Goal: Task Accomplishment & Management: Use online tool/utility

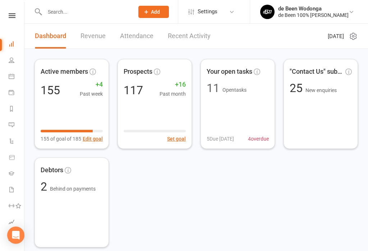
click at [16, 79] on link "Calendar" at bounding box center [17, 77] width 16 height 16
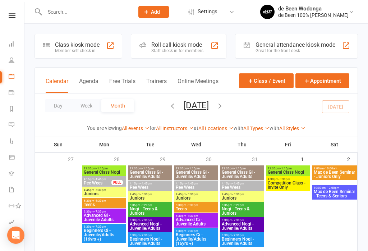
click at [73, 48] on div "Member self check-in" at bounding box center [77, 50] width 45 height 5
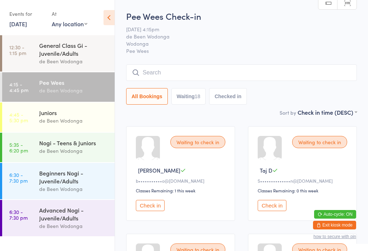
click at [27, 117] on time "4:45 - 5:30 pm" at bounding box center [18, 116] width 19 height 11
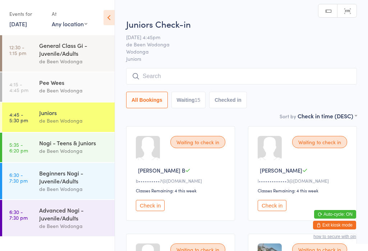
click at [39, 148] on link "5:35 - 6:20 pm Nogi - Teens & Juniors de Been Wodonga" at bounding box center [58, 147] width 112 height 29
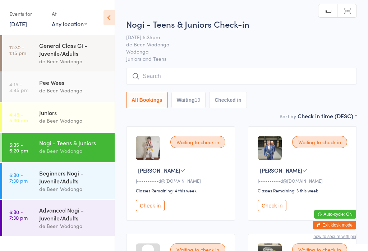
click at [36, 177] on link "6:30 - 7:30 pm Beginners Nogi - Juvenile/Adults de Been Wodonga" at bounding box center [58, 181] width 112 height 36
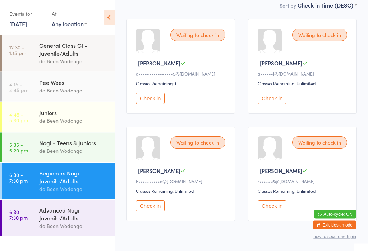
scroll to position [107, 0]
click at [51, 217] on div "Advanced Nogi - Juvenile/Adults" at bounding box center [73, 214] width 69 height 16
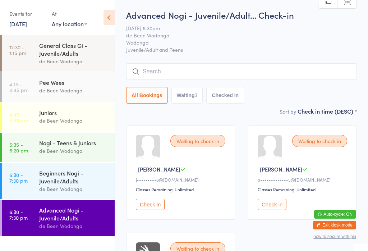
scroll to position [0, 0]
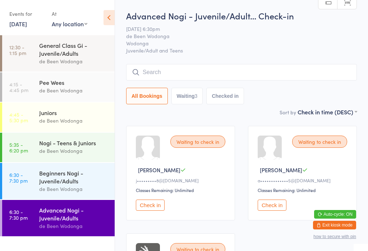
click at [44, 176] on div "Beginners Nogi - Juvenile/Adults" at bounding box center [73, 177] width 69 height 16
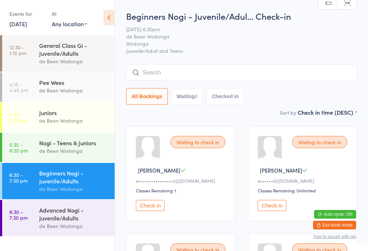
click at [51, 89] on div "de Been Wodonga" at bounding box center [73, 90] width 69 height 8
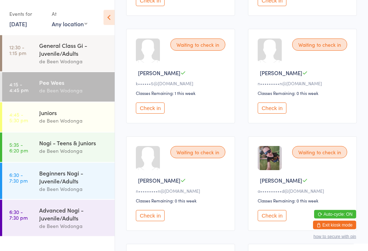
click at [263, 114] on button "Check in" at bounding box center [272, 108] width 29 height 11
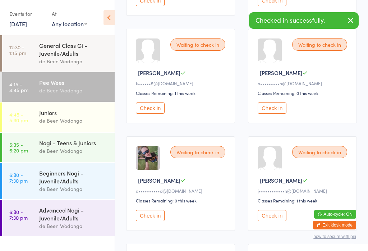
click at [272, 114] on button "Check in" at bounding box center [272, 107] width 29 height 11
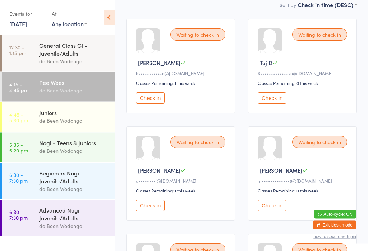
scroll to position [0, 0]
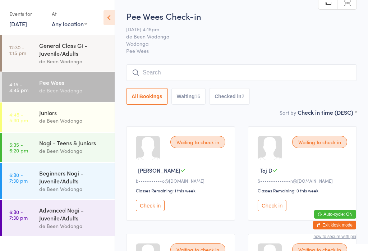
click at [348, 107] on div "Pee Wees Check-in [DATE] 4:15pm de Been Wodonga Wodonga Pee Wees Manual search …" at bounding box center [241, 59] width 231 height 98
click at [343, 113] on select "First name (ASC) First name (DESC) Last name (ASC) Last name (DESC) Check in ti…" at bounding box center [327, 111] width 59 height 6
click at [255, 30] on span "[DATE] 4:15pm" at bounding box center [236, 29] width 220 height 7
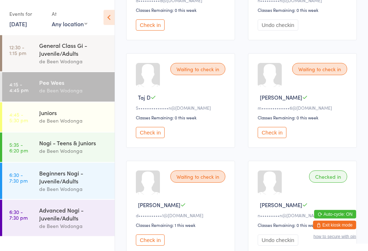
scroll to position [825, 0]
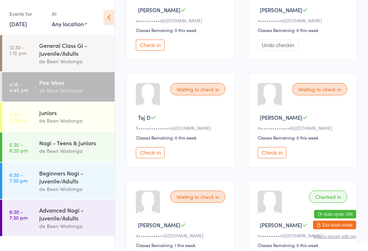
click at [149, 158] on button "Check in" at bounding box center [150, 152] width 29 height 11
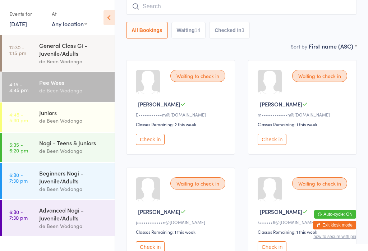
scroll to position [69, 0]
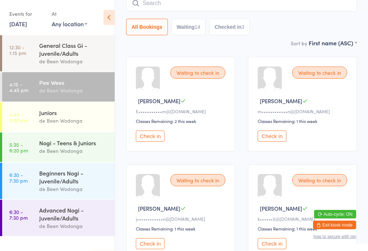
click at [274, 135] on button "Check in" at bounding box center [272, 136] width 29 height 11
click at [51, 138] on div "Nogi - Teens & Juniors de Been Wodonga" at bounding box center [76, 147] width 75 height 28
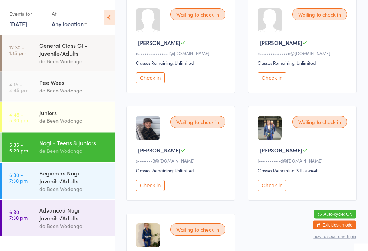
scroll to position [880, 0]
click at [153, 83] on button "Check in" at bounding box center [150, 77] width 29 height 11
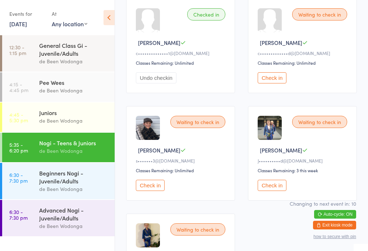
click at [74, 93] on div "de Been Wodonga" at bounding box center [73, 90] width 69 height 8
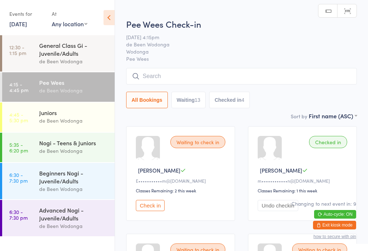
click at [56, 122] on div "de Been Wodonga" at bounding box center [73, 120] width 69 height 8
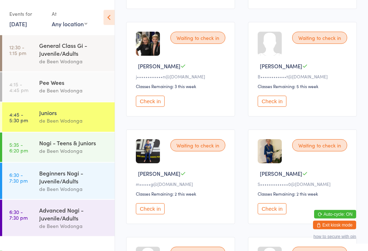
scroll to position [659, 0]
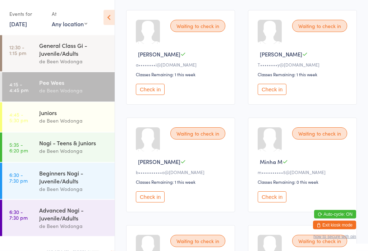
scroll to position [438, 0]
click at [67, 112] on div "Juniors" at bounding box center [73, 113] width 69 height 8
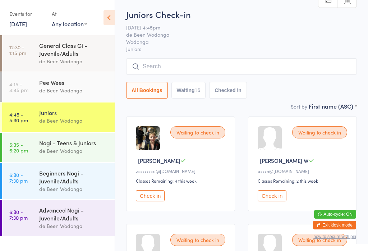
scroll to position [13, 0]
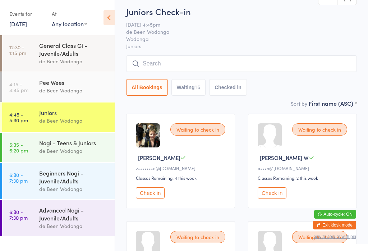
click at [269, 198] on button "Check in" at bounding box center [272, 192] width 29 height 11
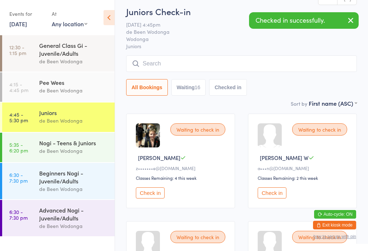
click at [294, 198] on div "Check in" at bounding box center [304, 192] width 92 height 11
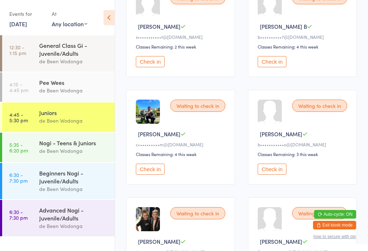
scroll to position [466, 0]
click at [52, 82] on div "Pee Wees" at bounding box center [73, 82] width 69 height 8
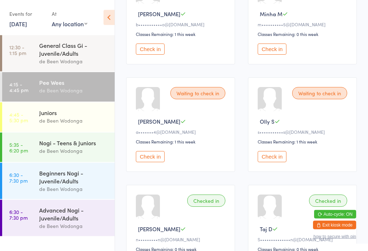
scroll to position [589, 0]
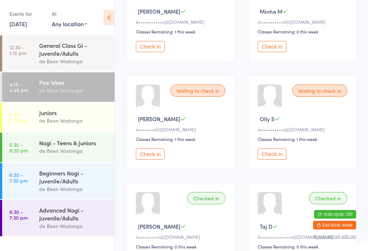
click at [155, 160] on button "Check in" at bounding box center [150, 153] width 29 height 11
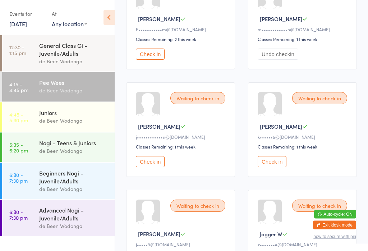
scroll to position [153, 0]
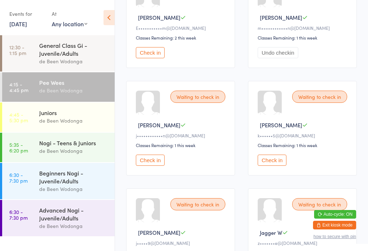
click at [276, 165] on button "Check in" at bounding box center [272, 160] width 29 height 11
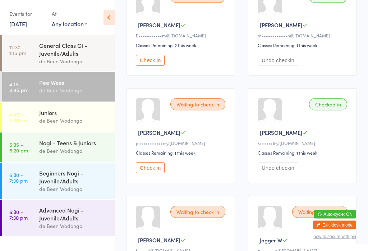
scroll to position [145, 0]
click at [156, 66] on button "Check in" at bounding box center [150, 60] width 29 height 11
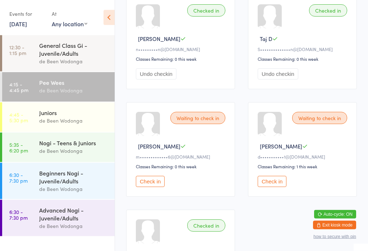
scroll to position [788, 0]
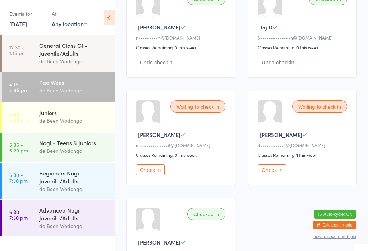
click at [277, 175] on button "Check in" at bounding box center [272, 169] width 29 height 11
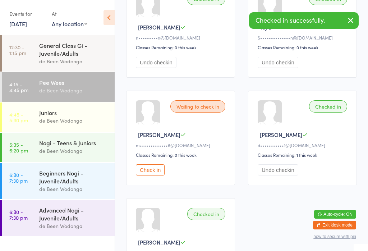
click at [76, 125] on div "de Been Wodonga" at bounding box center [73, 120] width 69 height 8
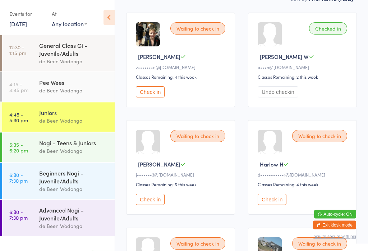
scroll to position [114, 0]
click at [271, 205] on button "Check in" at bounding box center [272, 199] width 29 height 11
click at [86, 88] on div "de Been Wodonga" at bounding box center [73, 90] width 69 height 8
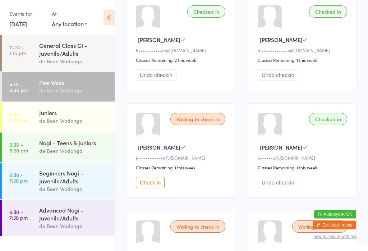
scroll to position [130, 0]
click at [158, 188] on button "Check in" at bounding box center [150, 182] width 29 height 11
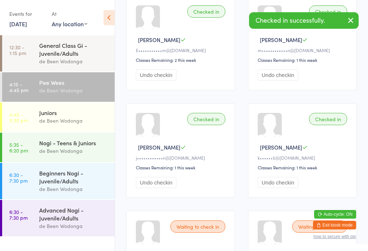
click at [78, 121] on div "de Been Wodonga" at bounding box center [73, 120] width 69 height 8
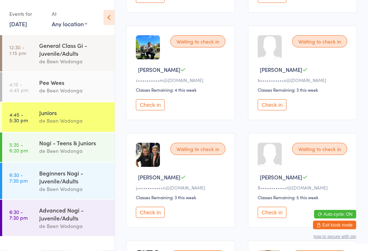
scroll to position [531, 0]
click at [156, 217] on button "Check in" at bounding box center [150, 211] width 29 height 11
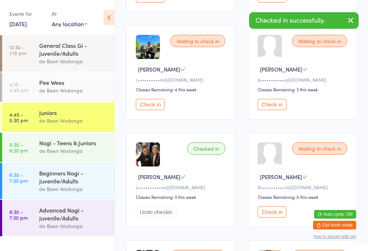
click at [76, 93] on div "de Been Wodonga" at bounding box center [73, 90] width 69 height 8
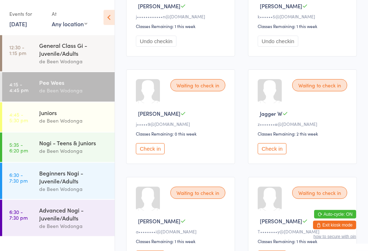
scroll to position [272, 0]
click at [271, 154] on button "Check in" at bounding box center [272, 148] width 29 height 11
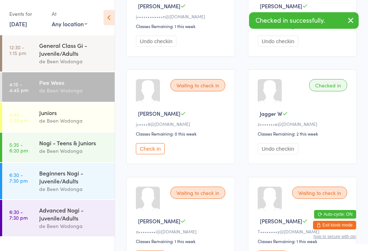
click at [76, 119] on div "de Been Wodonga" at bounding box center [73, 120] width 69 height 8
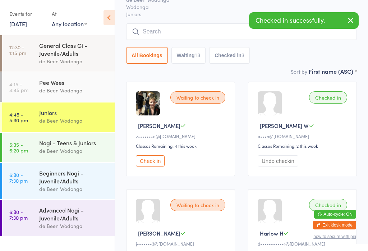
scroll to position [55, 0]
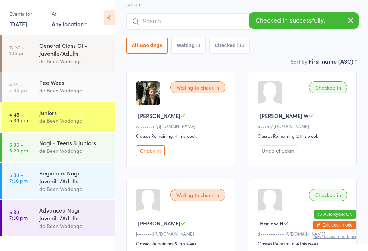
click at [148, 156] on button "Check in" at bounding box center [150, 150] width 29 height 11
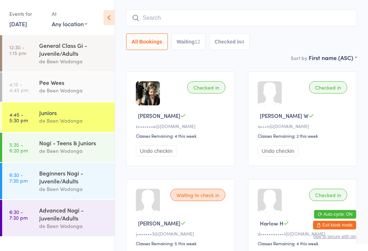
click at [65, 93] on div "de Been Wodonga" at bounding box center [73, 90] width 69 height 8
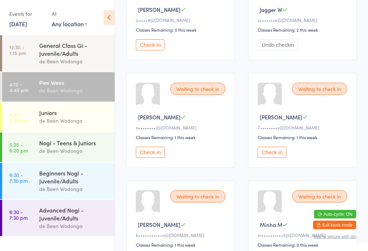
scroll to position [376, 0]
click at [279, 158] on button "Check in" at bounding box center [272, 152] width 29 height 11
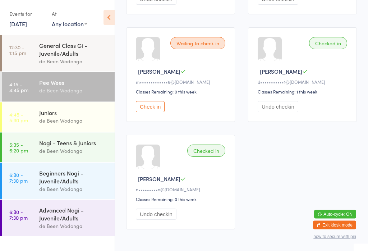
scroll to position [849, 0]
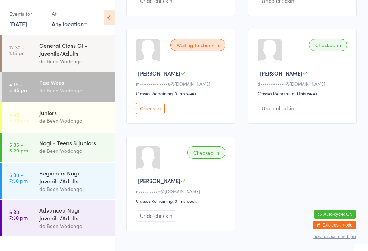
click at [155, 114] on button "Check in" at bounding box center [150, 108] width 29 height 11
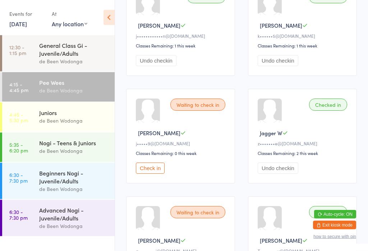
scroll to position [252, 0]
click at [157, 174] on button "Check in" at bounding box center [150, 167] width 29 height 11
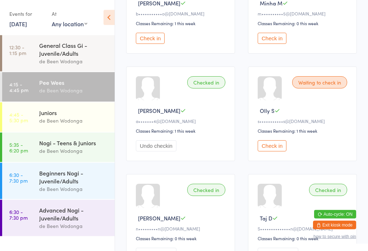
scroll to position [597, 0]
click at [279, 151] on button "Check in" at bounding box center [272, 145] width 29 height 11
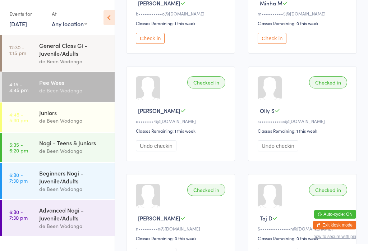
click at [93, 114] on div "Juniors" at bounding box center [73, 113] width 69 height 8
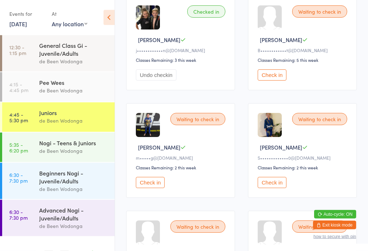
scroll to position [668, 0]
click at [271, 188] on button "Check in" at bounding box center [272, 182] width 29 height 11
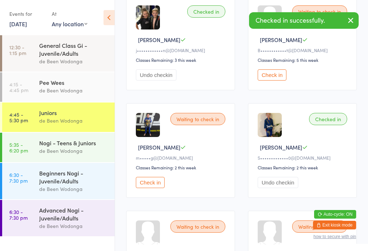
click at [75, 149] on div "de Been Wodonga" at bounding box center [73, 151] width 69 height 8
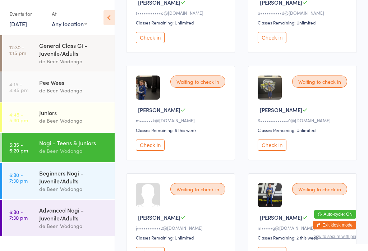
scroll to position [705, 0]
click at [276, 150] on button "Check in" at bounding box center [272, 144] width 29 height 11
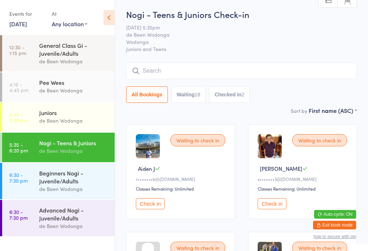
scroll to position [4, 0]
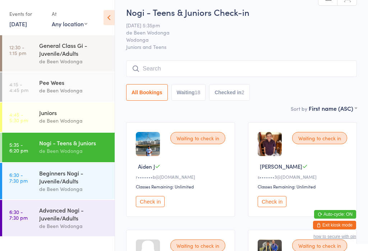
click at [86, 91] on div "de Been Wodonga" at bounding box center [73, 90] width 69 height 8
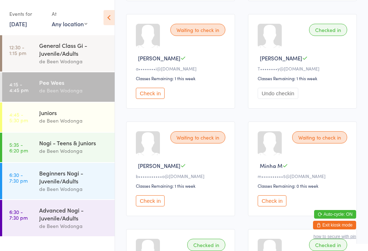
scroll to position [420, 0]
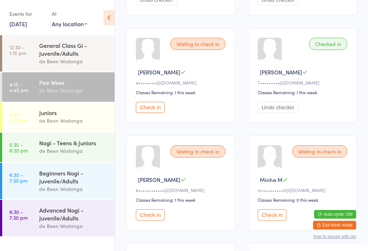
click at [152, 112] on button "Check in" at bounding box center [150, 107] width 29 height 11
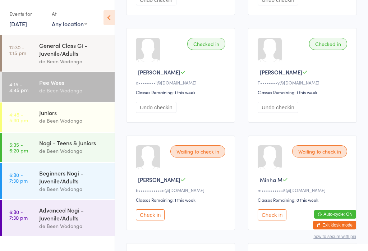
click at [270, 220] on button "Check in" at bounding box center [272, 214] width 29 height 11
click at [36, 125] on link "4:45 - 5:30 pm Juniors de Been Wodonga" at bounding box center [58, 116] width 112 height 29
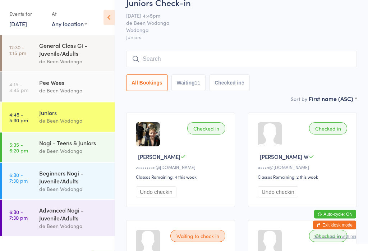
scroll to position [9, 0]
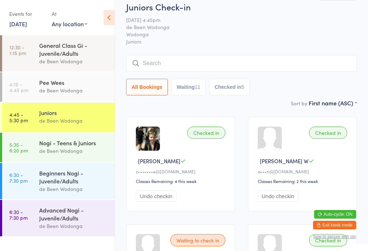
click at [18, 82] on time "4:15 - 4:45 pm" at bounding box center [18, 86] width 19 height 11
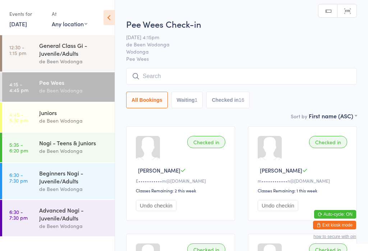
click at [19, 119] on time "4:45 - 5:30 pm" at bounding box center [18, 116] width 19 height 11
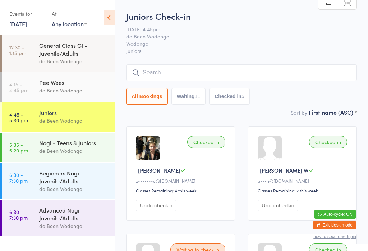
click at [65, 147] on div "Nogi - Teens & Juniors" at bounding box center [73, 143] width 69 height 8
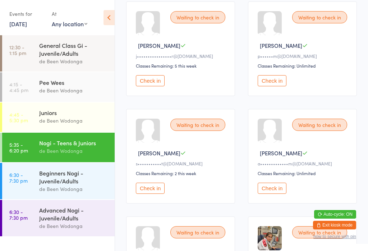
click at [247, 199] on div "Waiting to check in Aiden J r•••••••b@[DOMAIN_NAME] Classes Remaining: Unlimite…" at bounding box center [242, 210] width 244 height 1075
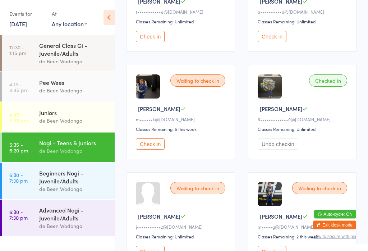
scroll to position [707, 0]
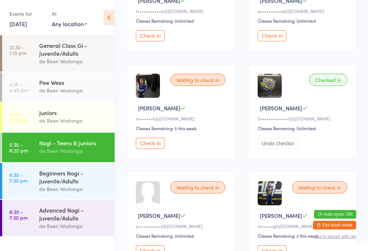
click at [82, 120] on div "de Been Wodonga" at bounding box center [73, 120] width 69 height 8
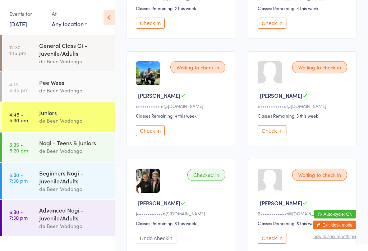
click at [276, 137] on button "Check in" at bounding box center [272, 130] width 29 height 11
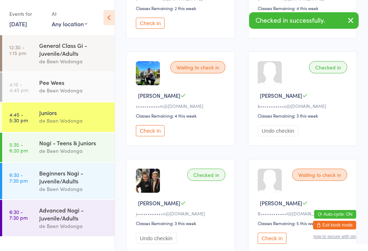
click at [72, 78] on div "Pee Wees de Been Wodonga" at bounding box center [76, 86] width 75 height 28
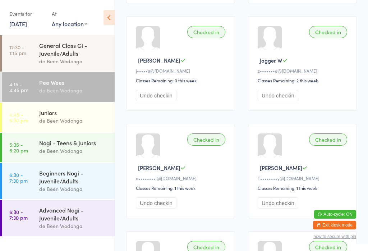
scroll to position [312, 0]
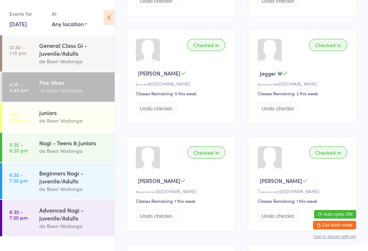
click at [75, 97] on div "Pee Wees de Been Wodonga" at bounding box center [76, 86] width 75 height 28
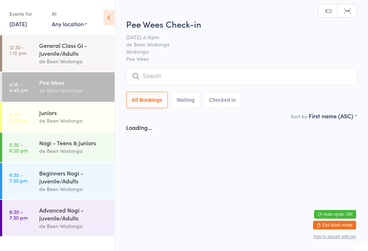
scroll to position [0, 0]
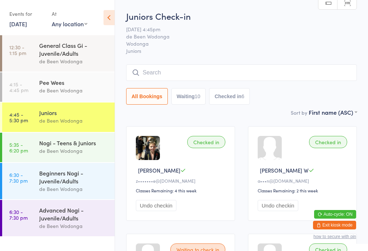
click at [161, 74] on input "search" at bounding box center [241, 72] width 231 height 17
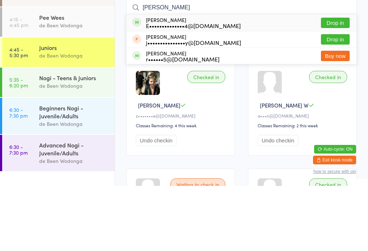
type input "[PERSON_NAME]"
click at [335, 83] on button "Drop in" at bounding box center [335, 88] width 29 height 10
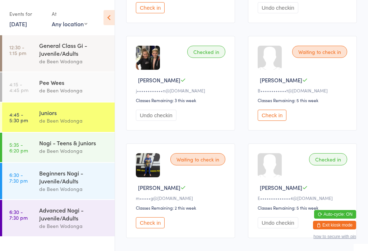
scroll to position [630, 0]
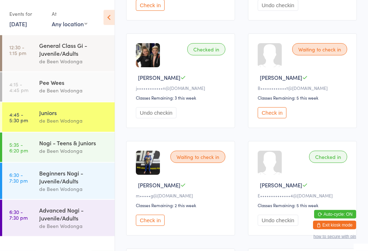
click at [277, 119] on button "Check in" at bounding box center [272, 112] width 29 height 11
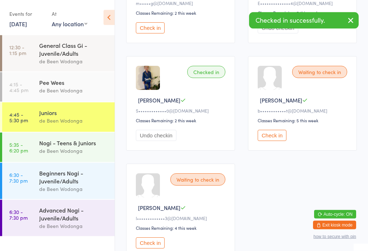
click at [272, 141] on button "Check in" at bounding box center [272, 135] width 29 height 11
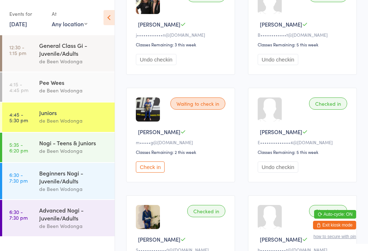
scroll to position [684, 0]
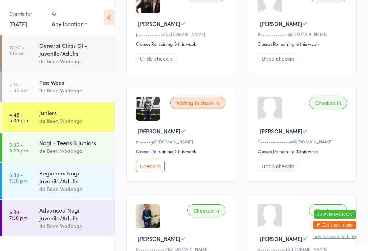
click at [153, 172] on button "Check in" at bounding box center [150, 166] width 29 height 11
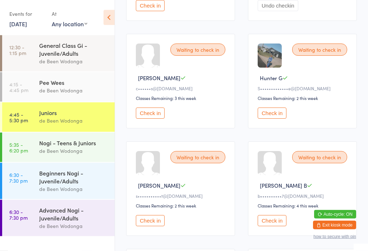
click at [148, 119] on button "Check in" at bounding box center [150, 113] width 29 height 11
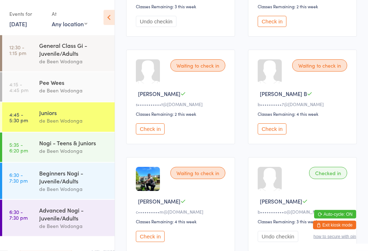
scroll to position [399, 0]
click at [267, 134] on button "Check in" at bounding box center [272, 128] width 29 height 11
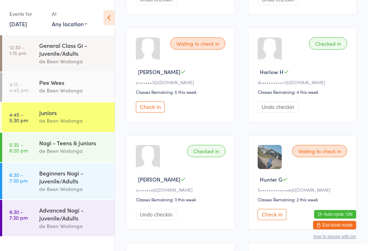
scroll to position [193, 0]
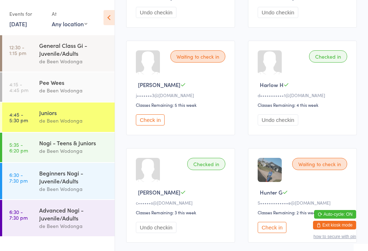
click at [277, 233] on button "Check in" at bounding box center [272, 227] width 29 height 11
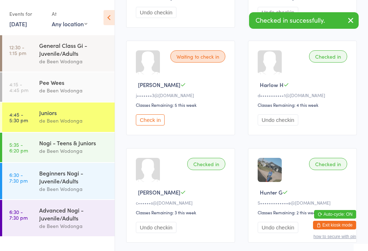
click at [146, 124] on button "Check in" at bounding box center [150, 119] width 29 height 11
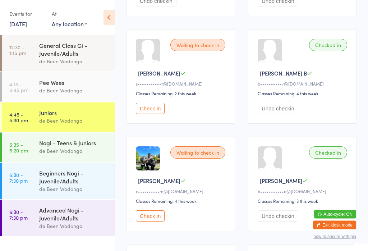
scroll to position [419, 0]
click at [152, 114] on button "Check in" at bounding box center [150, 108] width 29 height 11
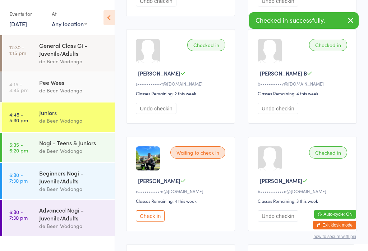
click at [72, 141] on div "Nogi - Teens & Juniors" at bounding box center [73, 143] width 69 height 8
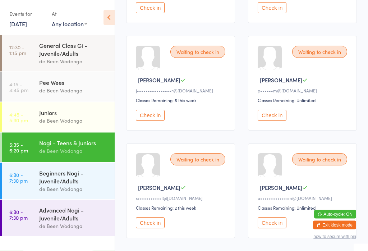
scroll to position [413, 0]
click at [148, 228] on button "Check in" at bounding box center [150, 222] width 29 height 11
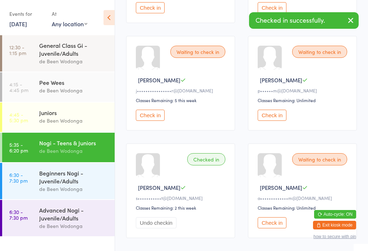
click at [68, 116] on div "Juniors" at bounding box center [73, 113] width 69 height 8
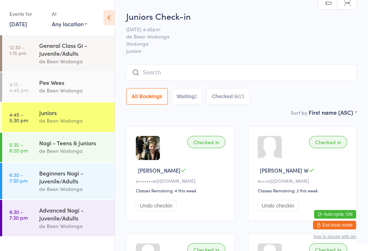
click at [86, 149] on div "de Been Wodonga" at bounding box center [73, 151] width 69 height 8
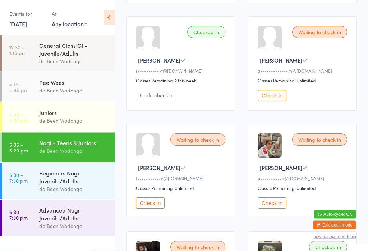
scroll to position [542, 0]
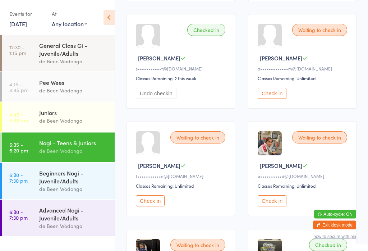
click at [271, 207] on button "Check in" at bounding box center [272, 200] width 29 height 11
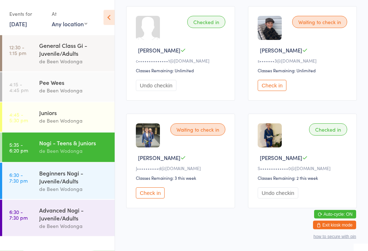
scroll to position [980, 0]
click at [148, 198] on button "Check in" at bounding box center [150, 192] width 29 height 11
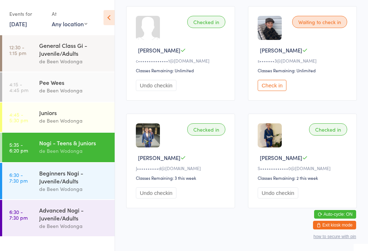
scroll to position [999, 0]
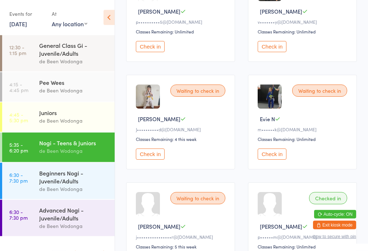
click at [148, 160] on button "Check in" at bounding box center [150, 154] width 29 height 11
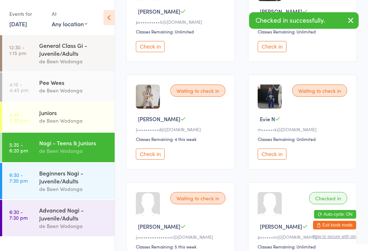
click at [77, 125] on div "de Been Wodonga" at bounding box center [73, 120] width 69 height 8
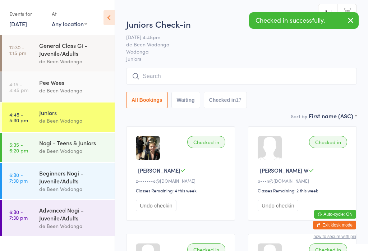
click at [79, 159] on div "Nogi - Teens & Juniors de Been Wodonga" at bounding box center [76, 147] width 75 height 28
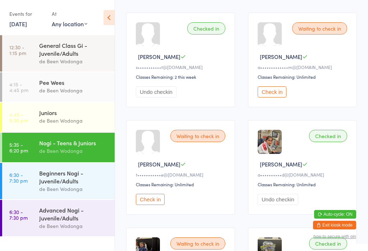
scroll to position [544, 0]
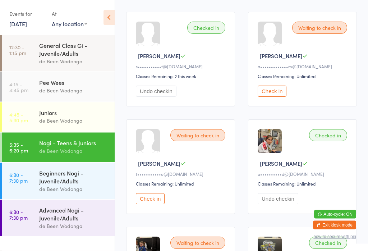
click at [151, 204] on button "Check in" at bounding box center [150, 198] width 29 height 11
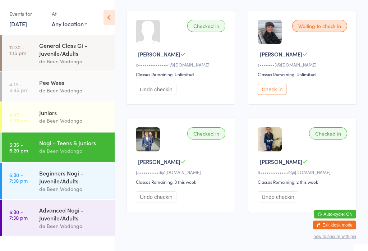
click at [275, 95] on button "Check in" at bounding box center [272, 89] width 29 height 11
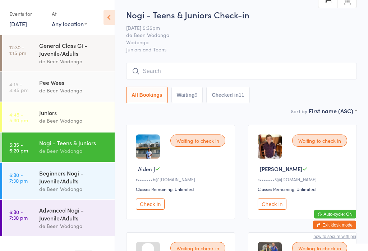
scroll to position [0, 0]
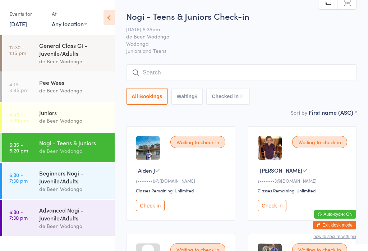
click at [277, 207] on button "Check in" at bounding box center [272, 205] width 29 height 11
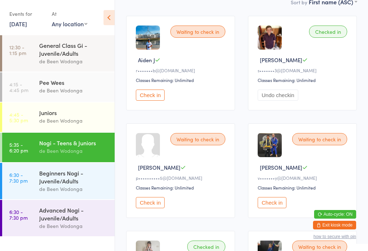
scroll to position [114, 0]
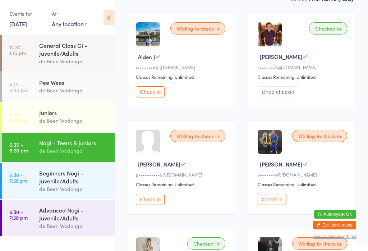
click at [158, 202] on button "Check in" at bounding box center [150, 199] width 29 height 11
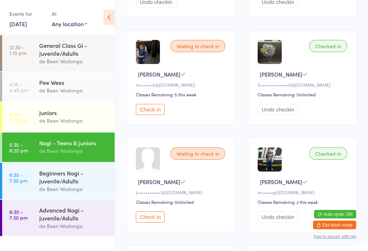
scroll to position [741, 0]
click at [148, 222] on button "Check in" at bounding box center [150, 216] width 29 height 11
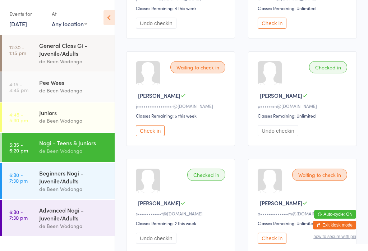
scroll to position [393, 0]
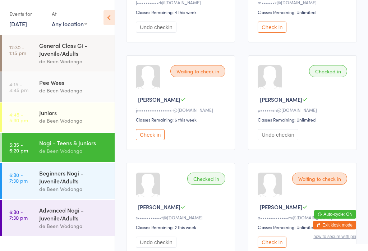
click at [336, 150] on div "Checked in [PERSON_NAME] H p••••••m@[DOMAIN_NAME] Classes Remaining: Unlimited …" at bounding box center [302, 102] width 109 height 95
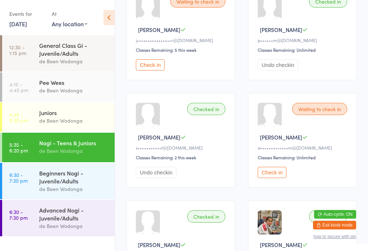
scroll to position [461, 0]
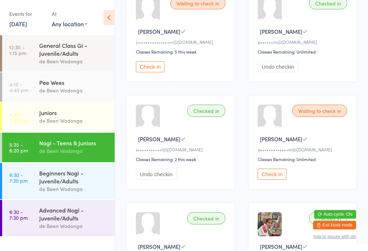
click at [268, 180] on button "Check in" at bounding box center [272, 174] width 29 height 11
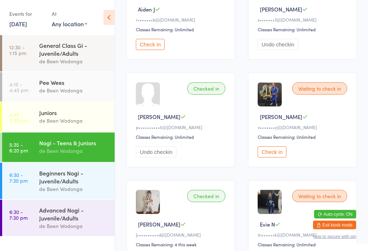
click at [276, 156] on button "Check in" at bounding box center [272, 152] width 29 height 11
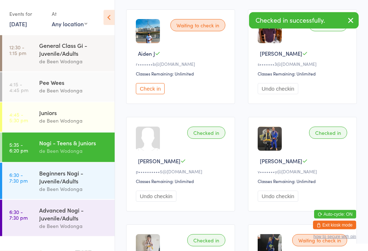
scroll to position [115, 0]
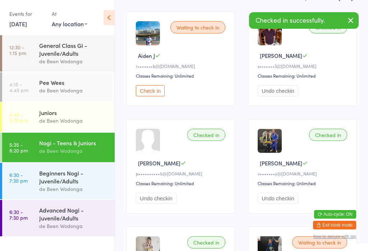
click at [146, 92] on button "Check in" at bounding box center [150, 90] width 29 height 11
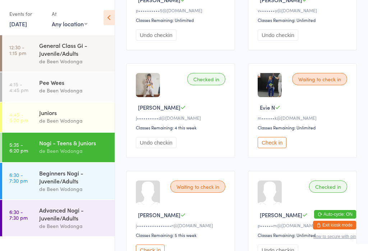
click at [272, 148] on button "Check in" at bounding box center [272, 142] width 29 height 11
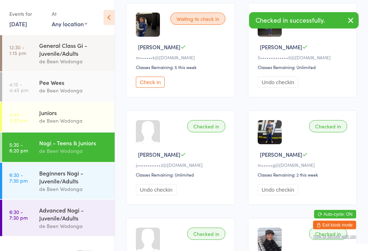
scroll to position [777, 0]
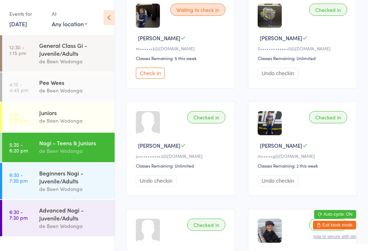
click at [156, 79] on button "Check in" at bounding box center [150, 73] width 29 height 11
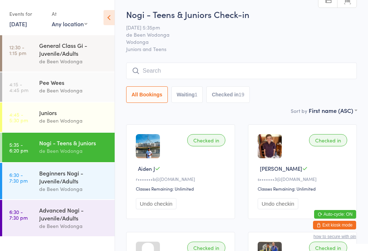
scroll to position [0, 0]
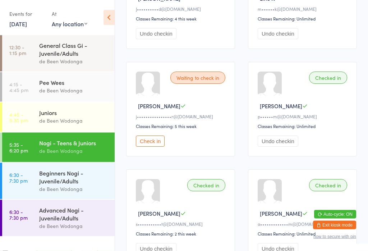
click at [155, 147] on button "Check in" at bounding box center [150, 141] width 29 height 11
